Goal: Information Seeking & Learning: Find specific page/section

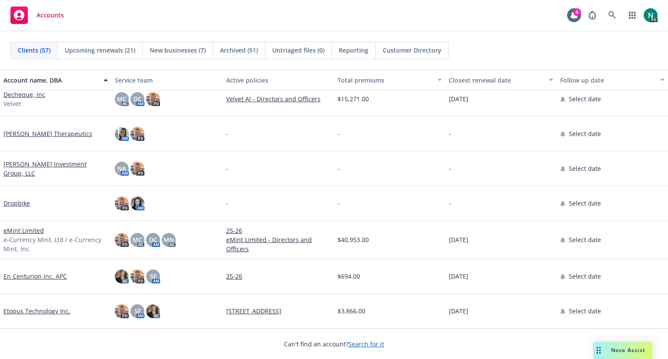
scroll to position [508, 0]
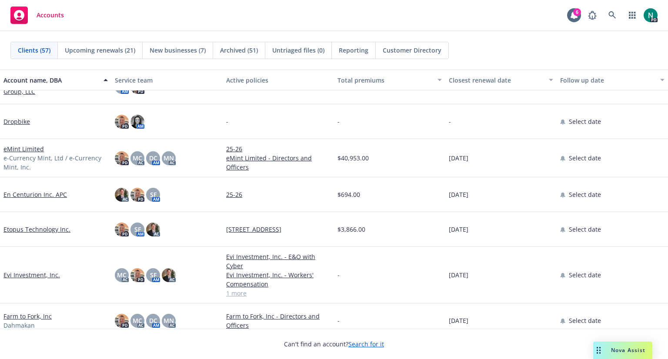
click at [25, 150] on link "eMint Limited" at bounding box center [23, 148] width 40 height 9
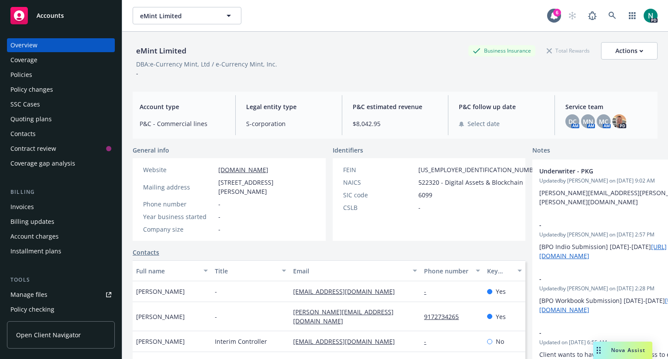
click at [26, 73] on div "Policies" at bounding box center [21, 75] width 22 height 14
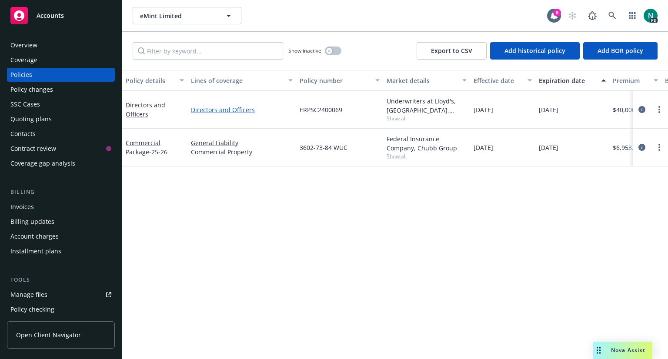
click at [223, 110] on link "Directors and Officers" at bounding box center [242, 109] width 102 height 9
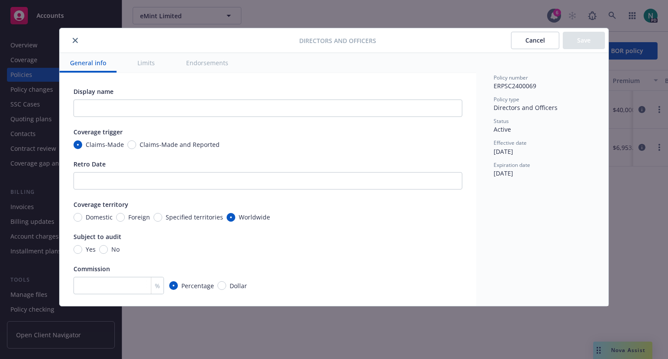
click at [75, 38] on icon "close" at bounding box center [75, 40] width 5 height 5
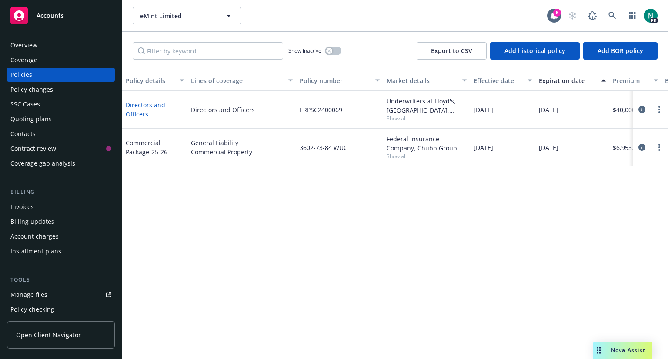
click at [144, 105] on link "Directors and Officers" at bounding box center [146, 109] width 40 height 17
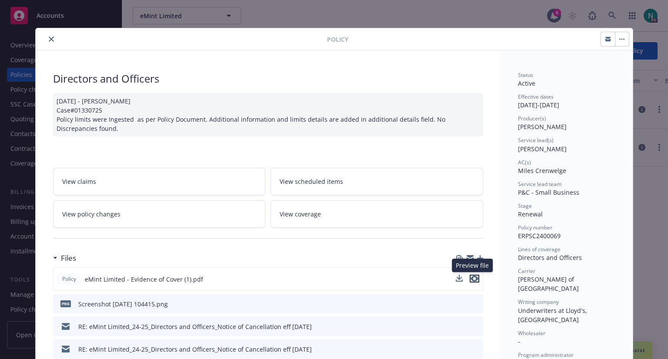
click at [470, 276] on icon "preview file" at bounding box center [474, 279] width 8 height 6
